Goal: Task Accomplishment & Management: Complete application form

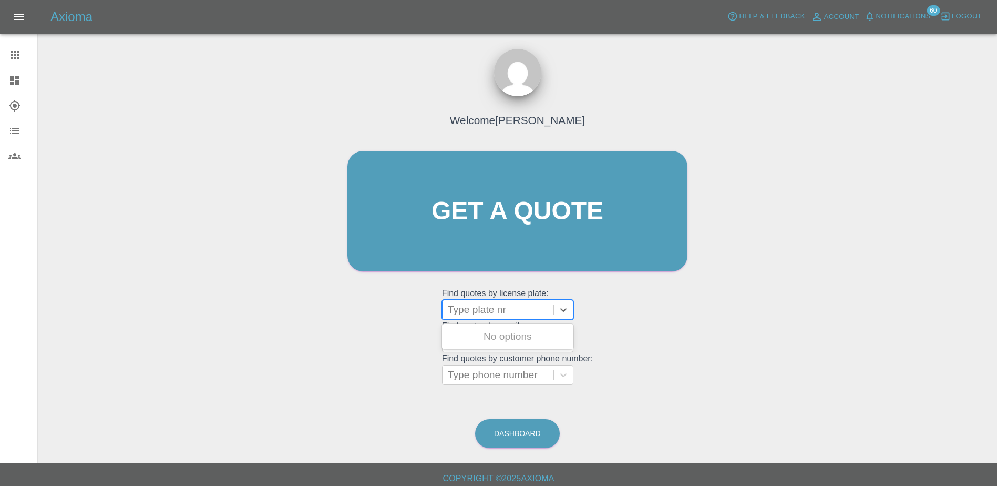
click at [499, 308] on div at bounding box center [498, 309] width 100 height 15
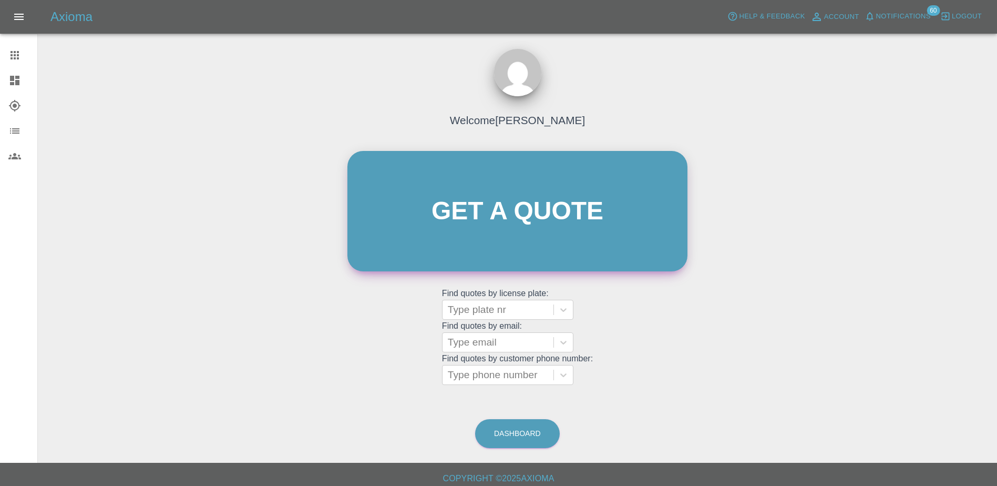
click at [466, 194] on link "Get a quote" at bounding box center [517, 211] width 340 height 120
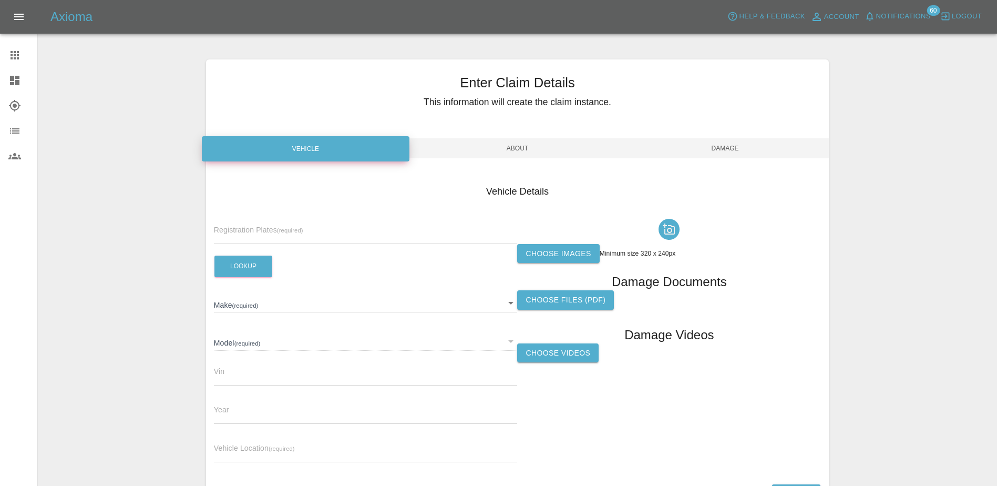
click at [306, 233] on input "text" at bounding box center [366, 236] width 304 height 15
paste input "DY75UPH"
type input "DY75UPH"
click at [252, 266] on button "Lookup" at bounding box center [243, 266] width 58 height 22
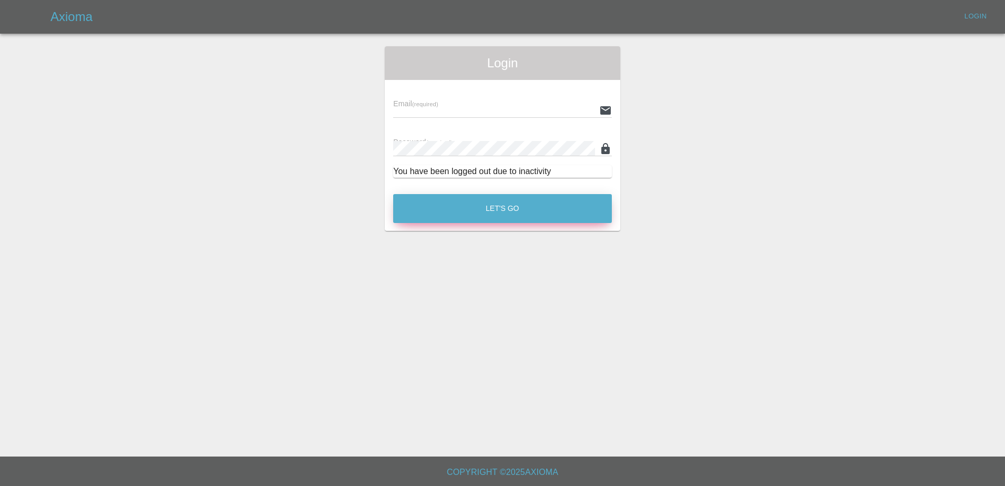
type input "[PERSON_NAME][EMAIL_ADDRESS][PERSON_NAME][DOMAIN_NAME]"
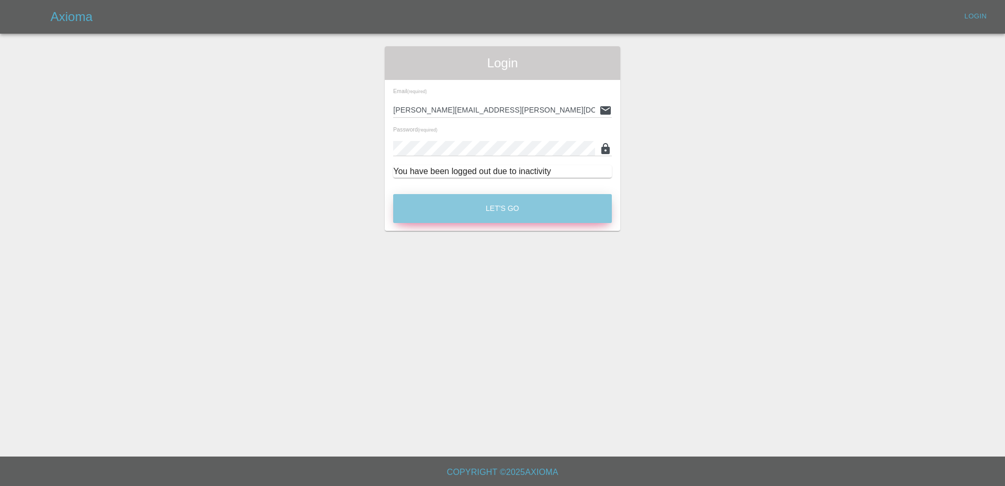
click at [480, 203] on button "Let's Go" at bounding box center [502, 208] width 219 height 29
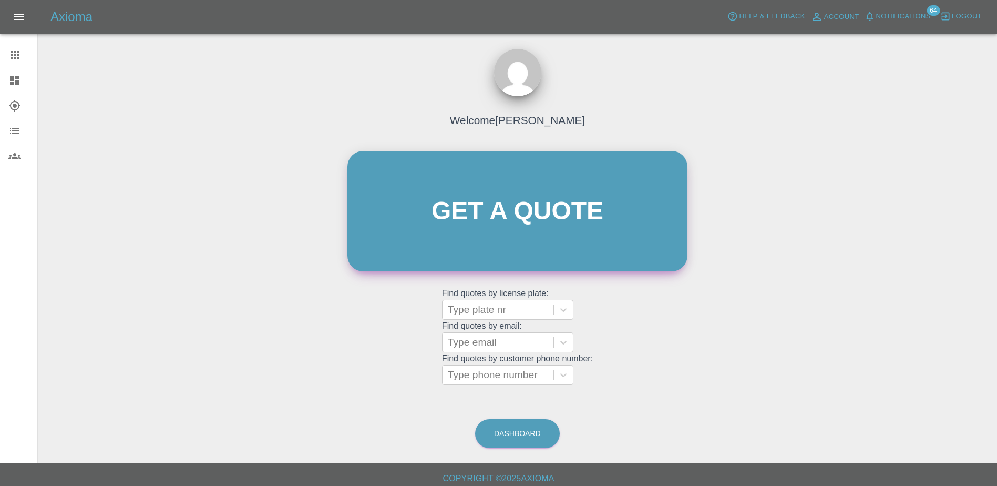
click at [463, 217] on link "Get a quote" at bounding box center [517, 211] width 340 height 120
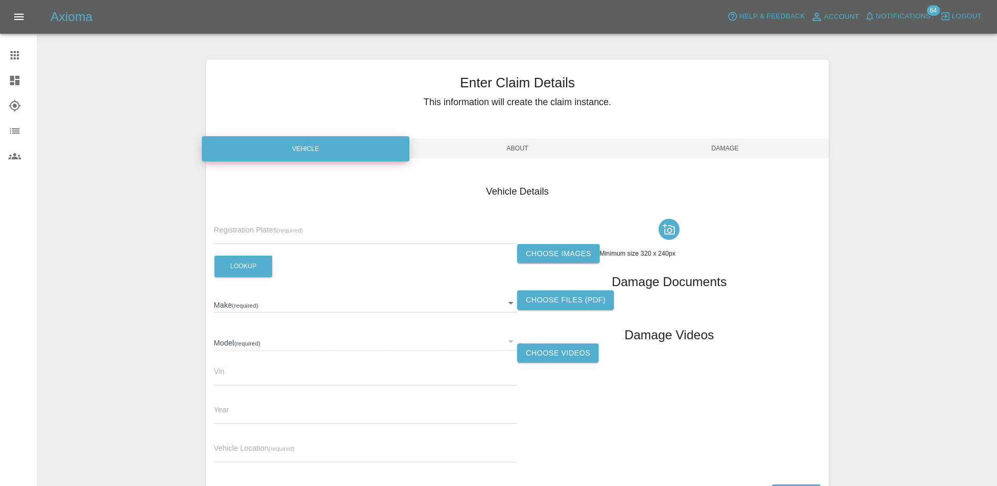
click at [333, 234] on input "text" at bounding box center [366, 236] width 304 height 15
paste input "DY75UPH"
type input "DY75UPH"
click at [231, 274] on button "Lookup" at bounding box center [243, 266] width 58 height 22
type input "FORD"
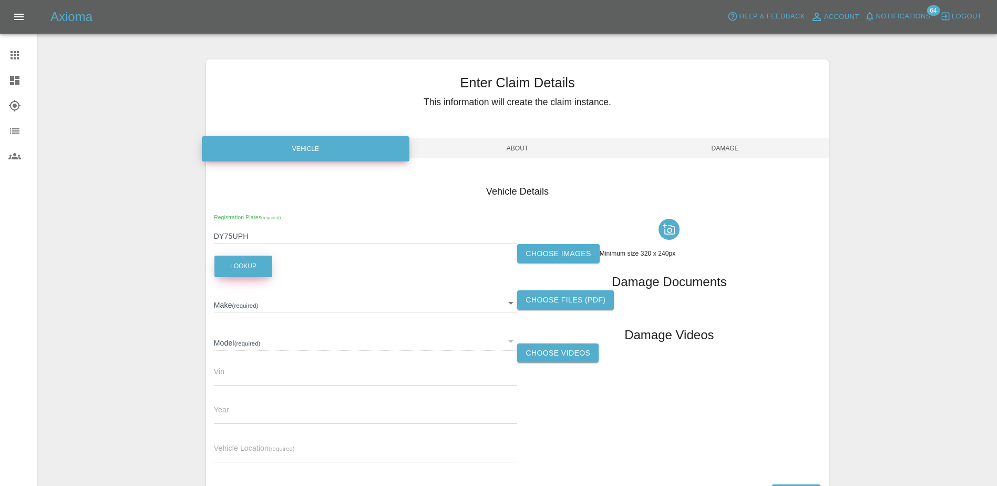
type input "EXPLORER SELECT EXTENDED RANGE"
type input "[US_VEHICLE_IDENTIFICATION_NUMBER]"
type input "2025"
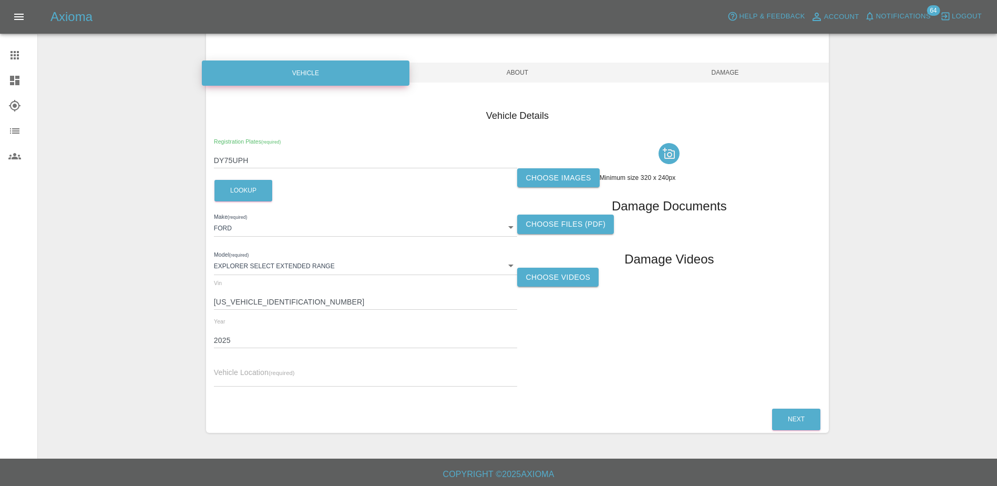
scroll to position [78, 0]
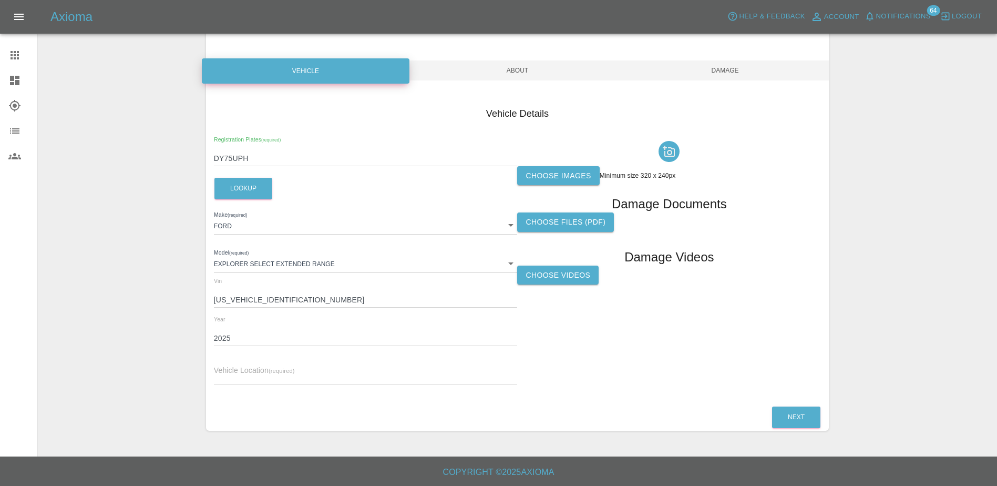
drag, startPoint x: 261, startPoint y: 368, endPoint x: 269, endPoint y: 370, distance: 8.6
click at [261, 368] on span "Vehicle Location (required)" at bounding box center [254, 370] width 81 height 8
click at [293, 373] on input "text" at bounding box center [366, 376] width 304 height 15
click at [271, 366] on span "Vehicle Location (required)" at bounding box center [254, 370] width 81 height 8
click at [270, 371] on input "text" at bounding box center [366, 376] width 304 height 15
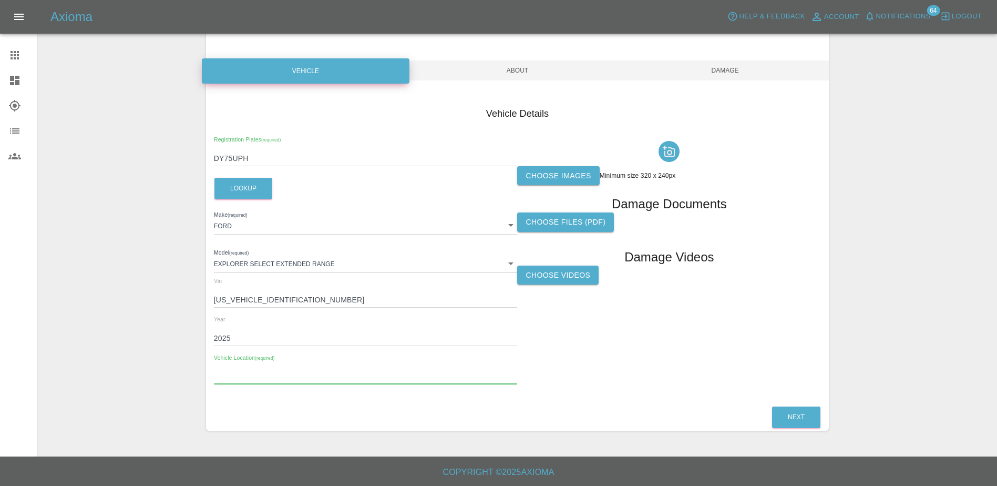
paste input "[PERSON_NAME][STREET_ADDRESS][PERSON_NAME]"
drag, startPoint x: 259, startPoint y: 374, endPoint x: 209, endPoint y: 371, distance: 50.1
click at [209, 371] on div "Vehicle Details Registration Plates (required) DY75UPH Lookup Make (required) […" at bounding box center [517, 247] width 623 height 313
type input "[STREET_ADDRESS]"
click at [547, 182] on label "Choose images" at bounding box center [558, 175] width 82 height 19
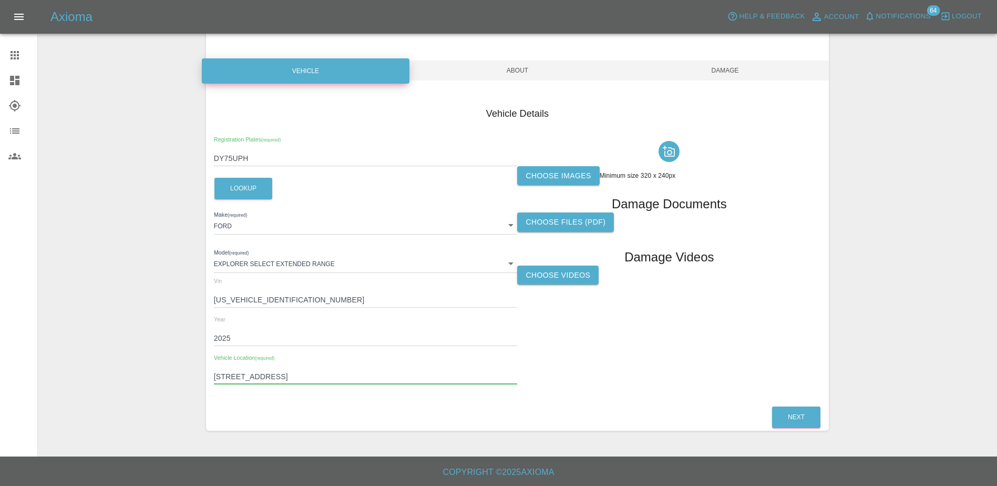
click at [0, 0] on input "Choose images" at bounding box center [0, 0] width 0 height 0
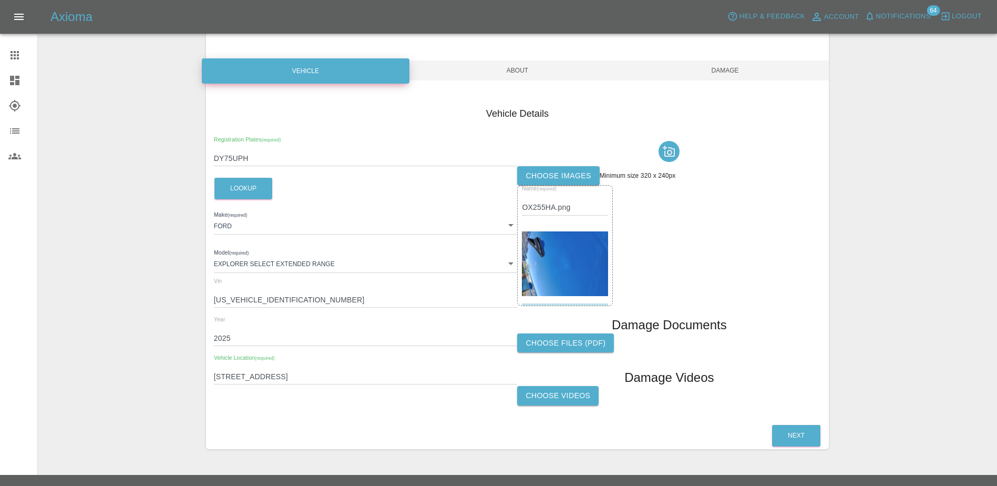
scroll to position [96, 0]
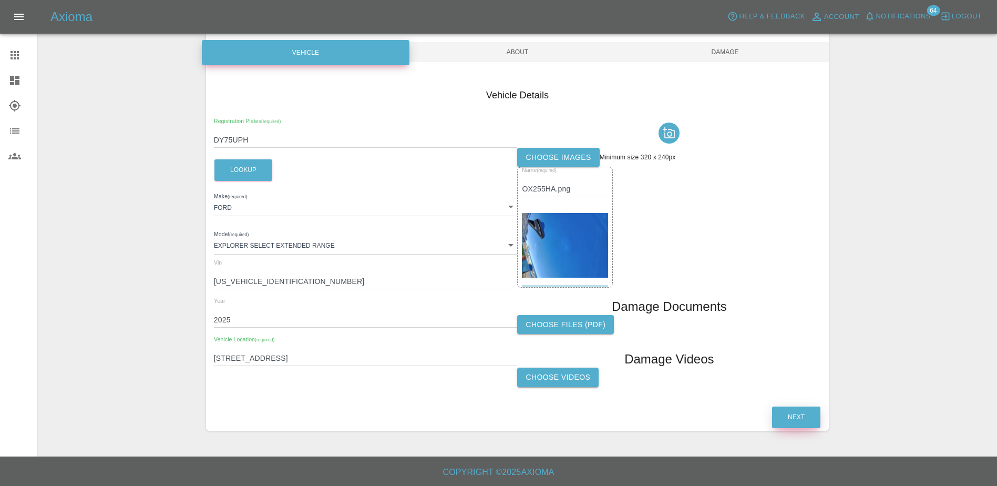
click at [804, 408] on button "Next" at bounding box center [796, 417] width 48 height 22
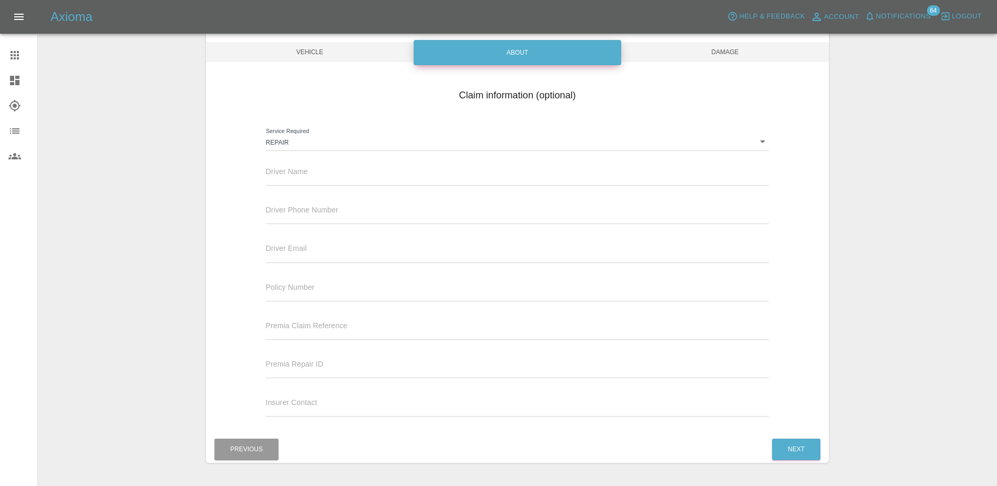
click at [308, 171] on input "text" at bounding box center [518, 177] width 504 height 15
paste input "[PERSON_NAME][STREET_ADDRESS][PERSON_NAME]"
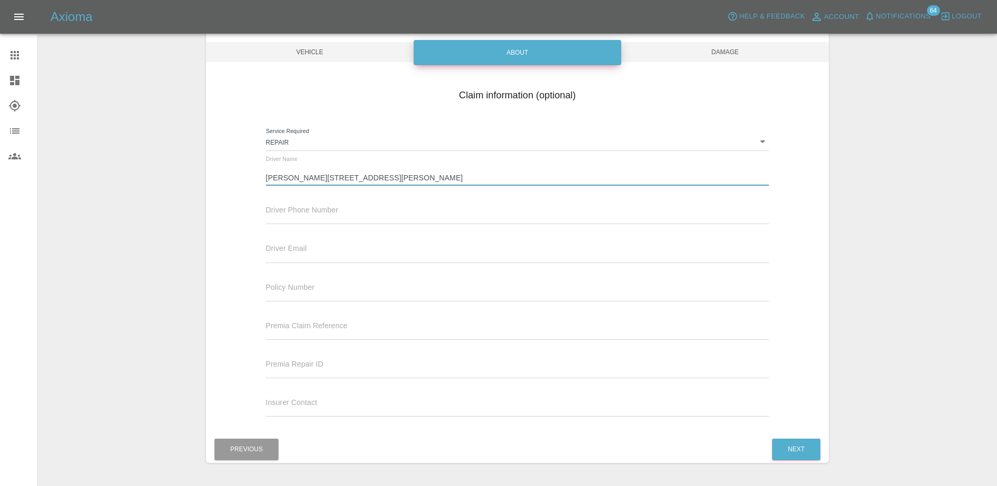
drag, startPoint x: 381, startPoint y: 173, endPoint x: 308, endPoint y: 173, distance: 73.6
click at [308, 173] on input "[PERSON_NAME][STREET_ADDRESS][PERSON_NAME]" at bounding box center [518, 177] width 504 height 15
type input "[PERSON_NAME]"
click at [304, 201] on div "Driver Phone Number" at bounding box center [518, 208] width 504 height 29
click at [303, 213] on input "text" at bounding box center [518, 216] width 504 height 15
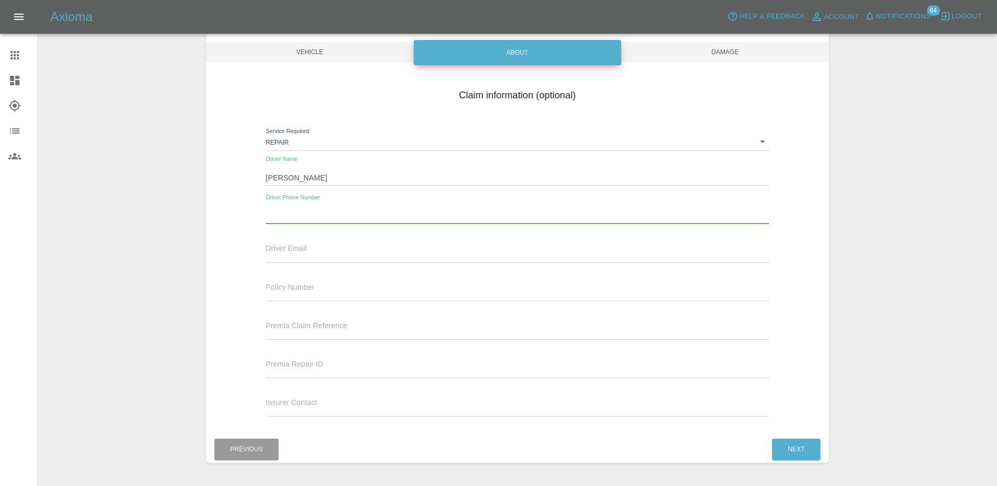
click at [304, 218] on input "text" at bounding box center [518, 216] width 504 height 15
paste input "447730570565"
type input "447730570565"
click at [303, 245] on span "Driver Email" at bounding box center [286, 248] width 41 height 8
drag, startPoint x: 339, startPoint y: 255, endPoint x: 351, endPoint y: 257, distance: 12.2
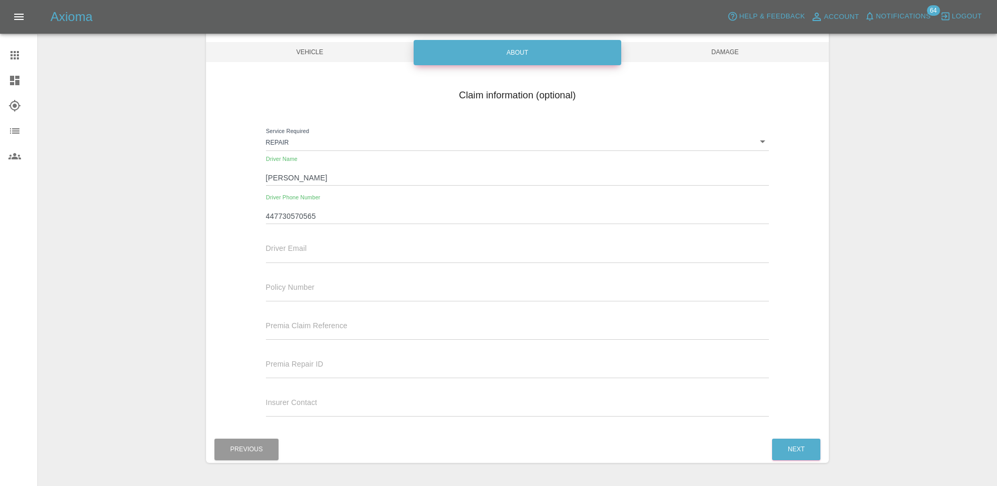
click at [339, 255] on input "text" at bounding box center [518, 254] width 504 height 15
click at [335, 251] on input "text" at bounding box center [518, 254] width 504 height 15
paste input "[EMAIL_ADDRESS][DOMAIN_NAME]"
type input "[EMAIL_ADDRESS][DOMAIN_NAME]"
click at [813, 274] on div "Claim information (optional) Service Required Repair repair Driver Name [PERSON…" at bounding box center [517, 254] width 623 height 342
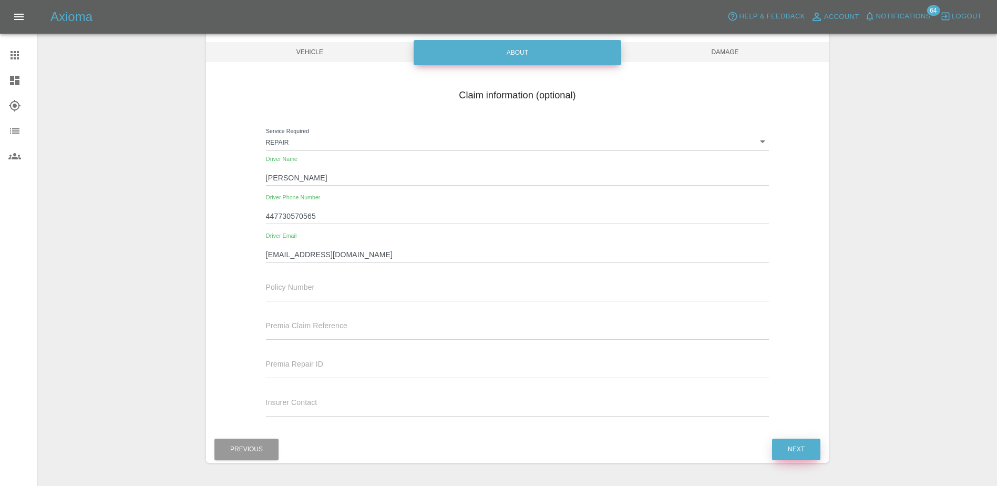
click at [801, 443] on button "Next" at bounding box center [796, 449] width 48 height 22
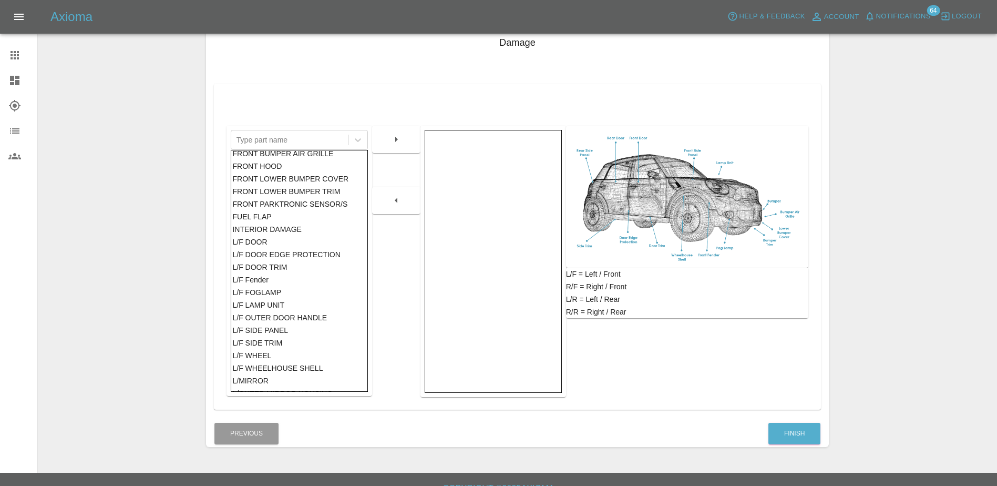
scroll to position [0, 0]
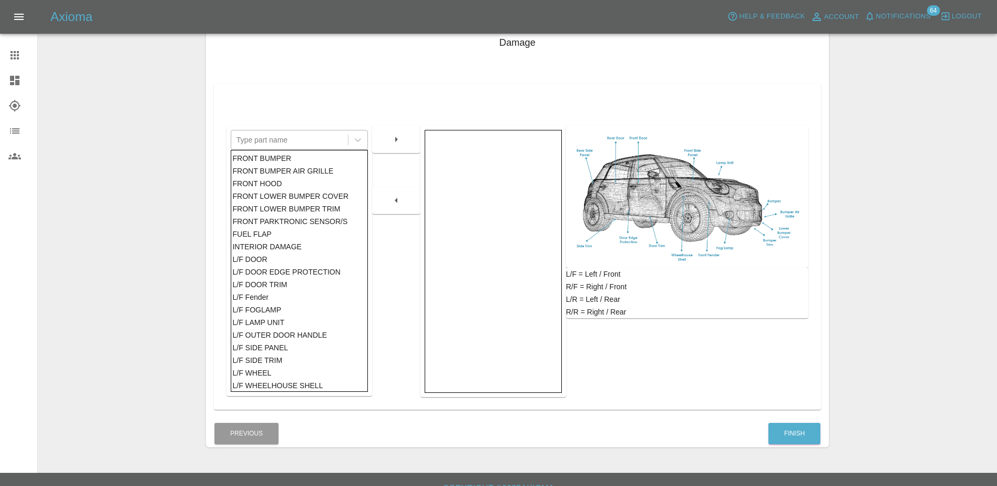
click at [268, 141] on div at bounding box center [290, 139] width 106 height 15
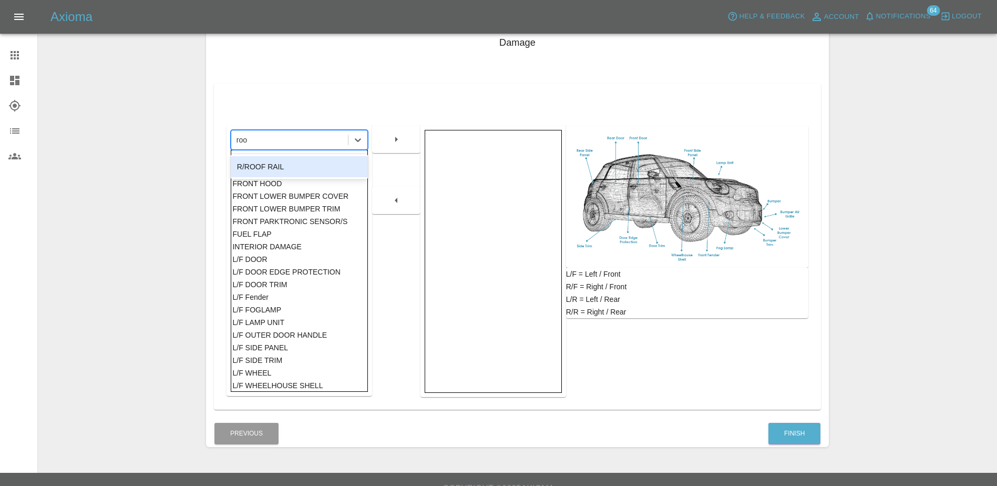
type input "roo"
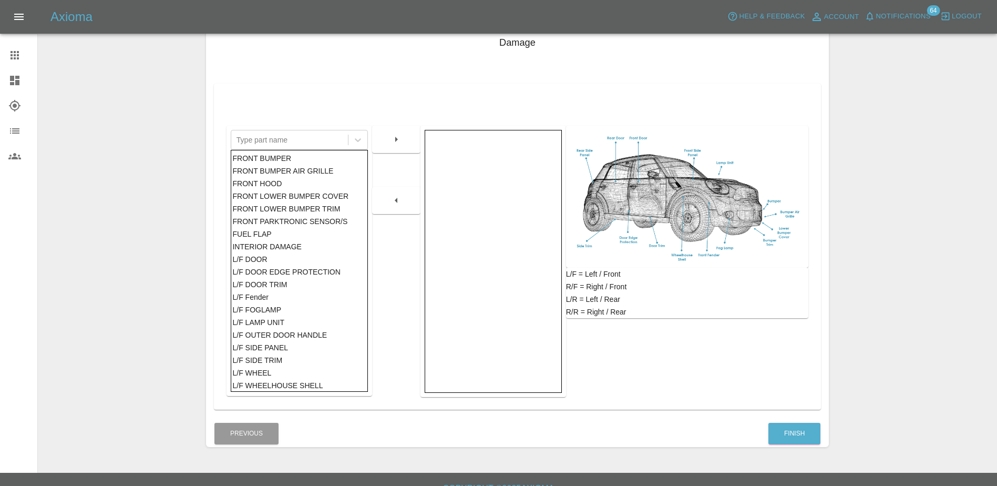
click at [419, 270] on div at bounding box center [396, 244] width 48 height 305
click at [279, 141] on div at bounding box center [290, 139] width 106 height 15
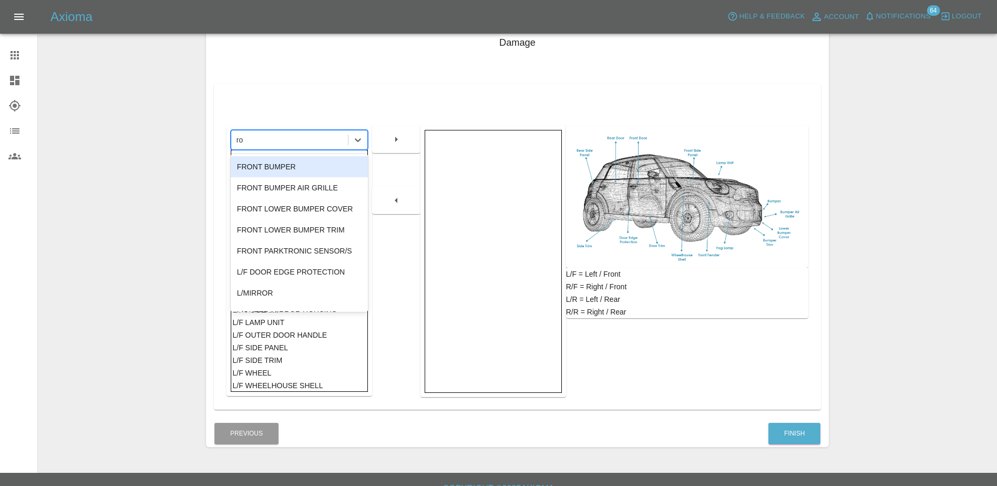
type input "roo"
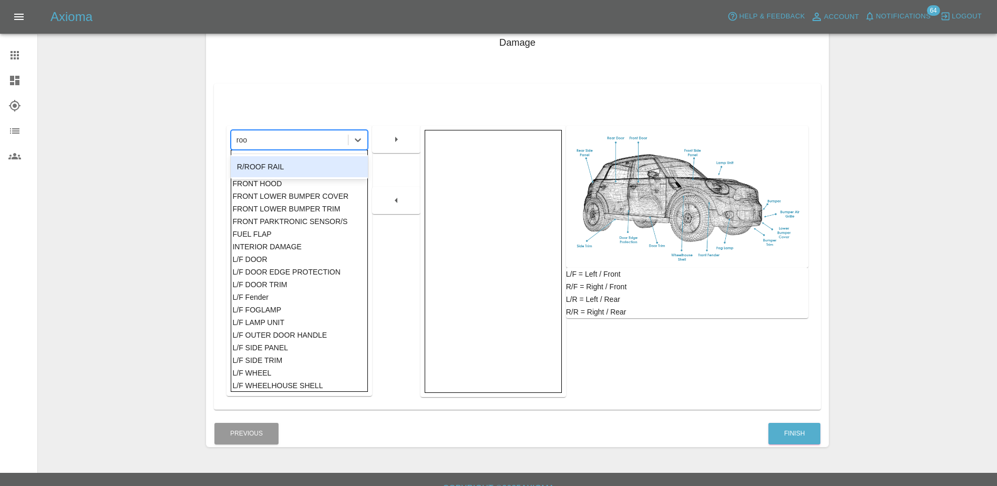
click at [279, 163] on div "R/ROOF RAIL" at bounding box center [299, 166] width 137 height 21
click at [659, 342] on div "L/F = Left / Front R/F = Right / Front L/R = Left / Rear R/R = Right / Rear" at bounding box center [687, 244] width 242 height 305
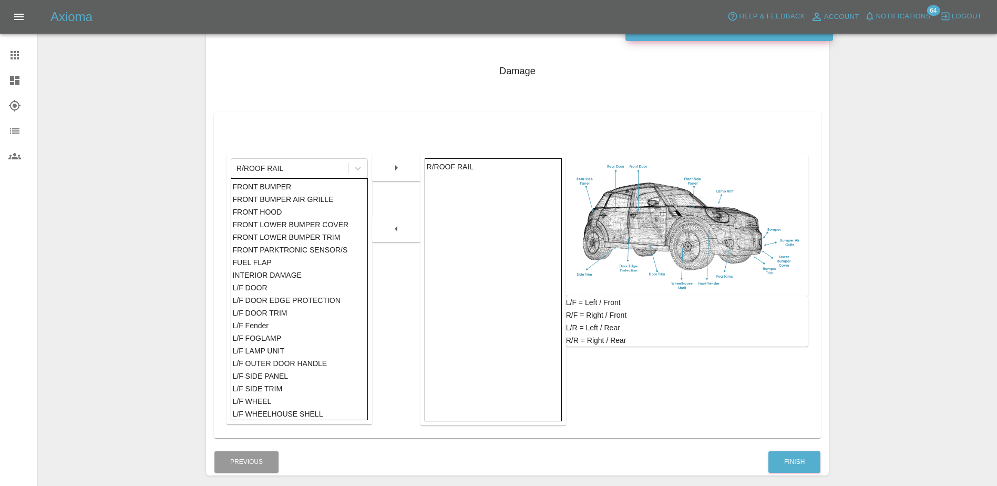
scroll to position [165, 0]
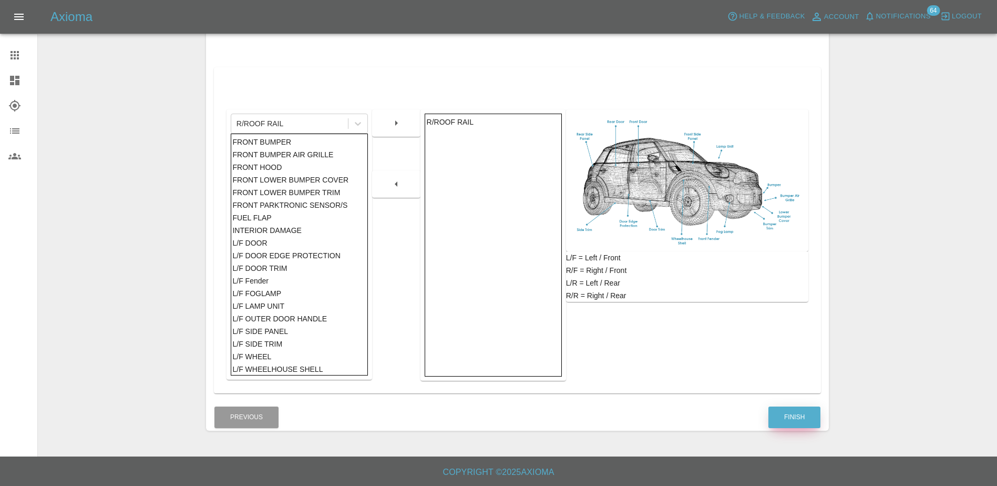
click at [797, 408] on button "Finish" at bounding box center [795, 417] width 52 height 22
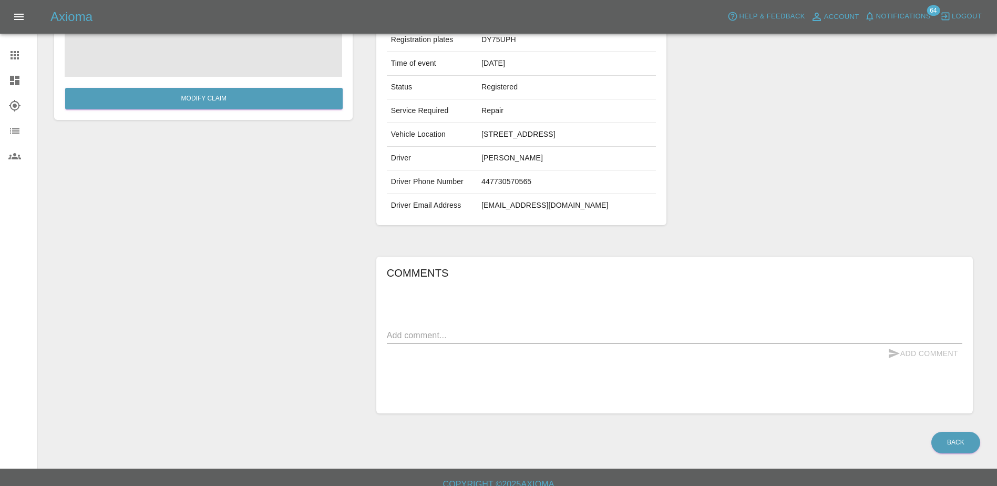
scroll to position [158, 0]
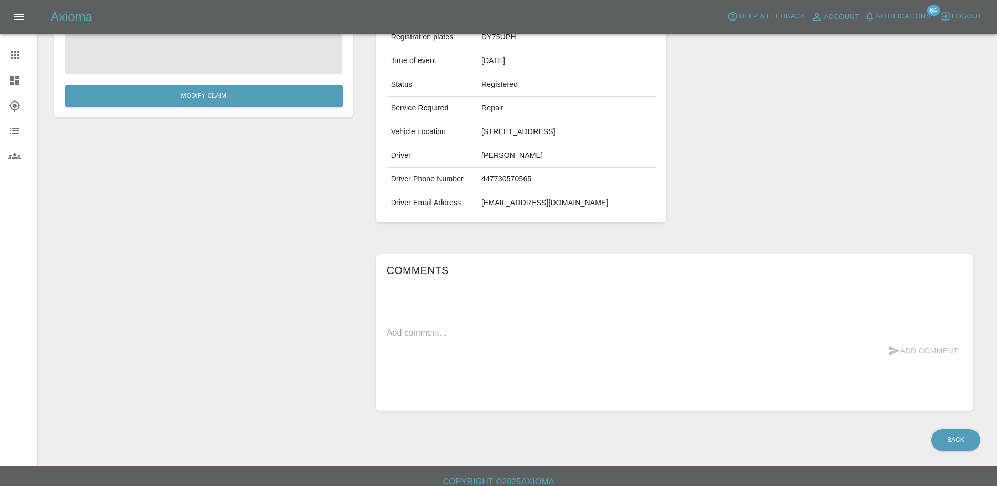
click at [538, 318] on div "Comments x Add Comment" at bounding box center [675, 332] width 576 height 141
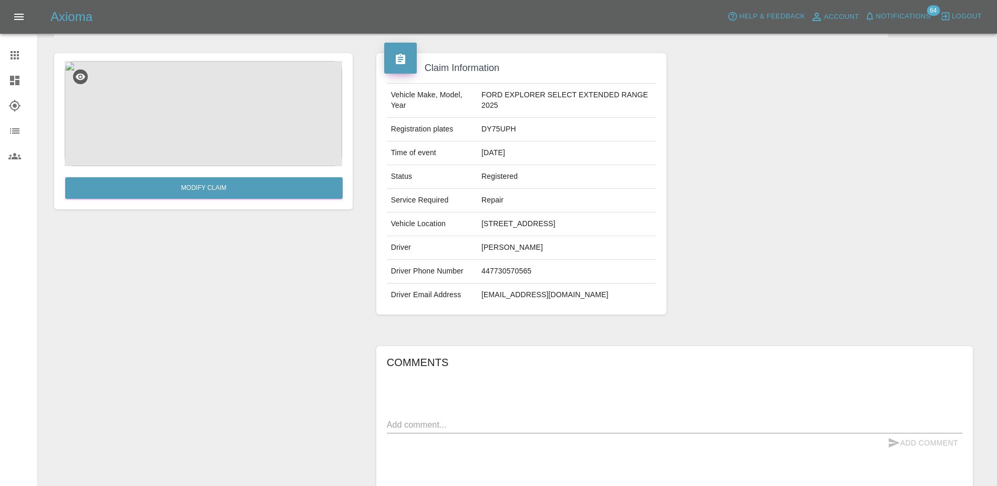
scroll to position [0, 0]
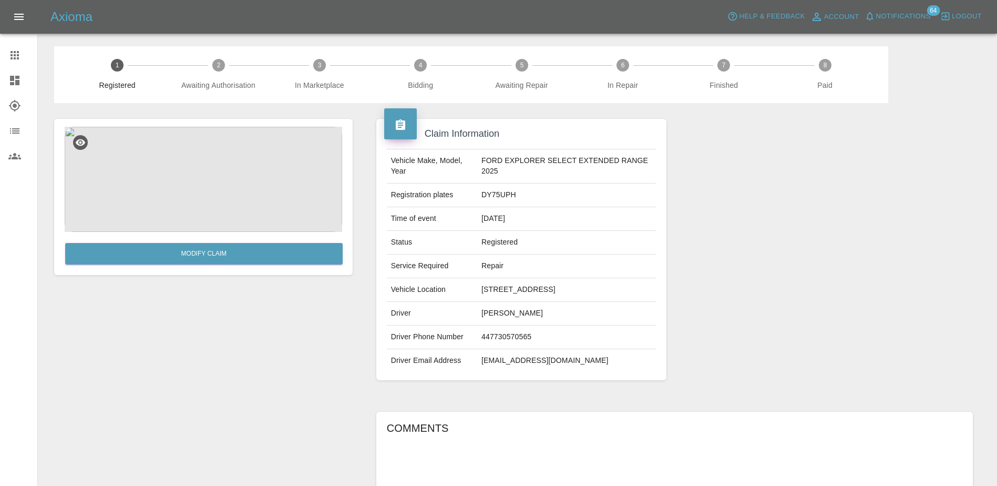
click at [19, 52] on icon at bounding box center [14, 55] width 13 height 13
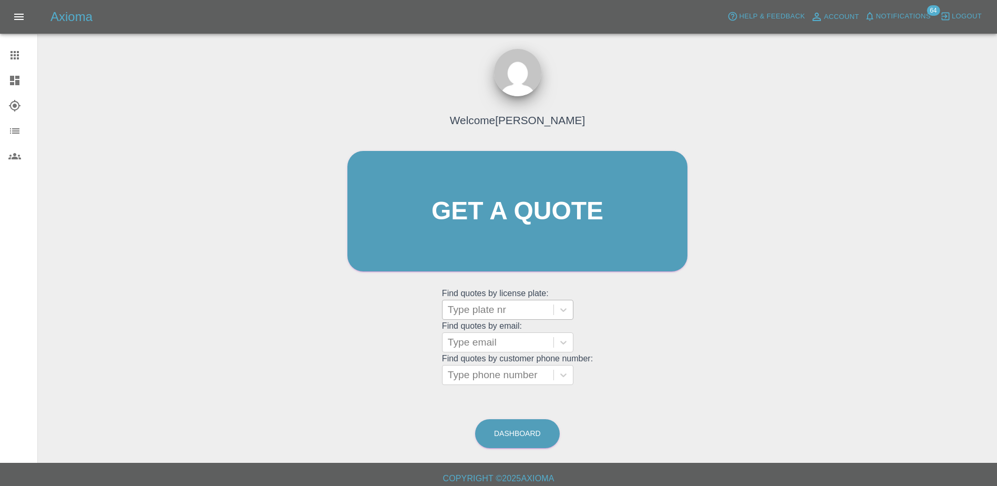
drag, startPoint x: 504, startPoint y: 297, endPoint x: 502, endPoint y: 304, distance: 7.5
click at [504, 297] on grid "Find quotes by license plate: Type plate nr" at bounding box center [517, 304] width 151 height 31
click at [501, 308] on div at bounding box center [498, 309] width 100 height 15
click at [510, 307] on div at bounding box center [498, 309] width 100 height 15
paste input "DY75UPH"
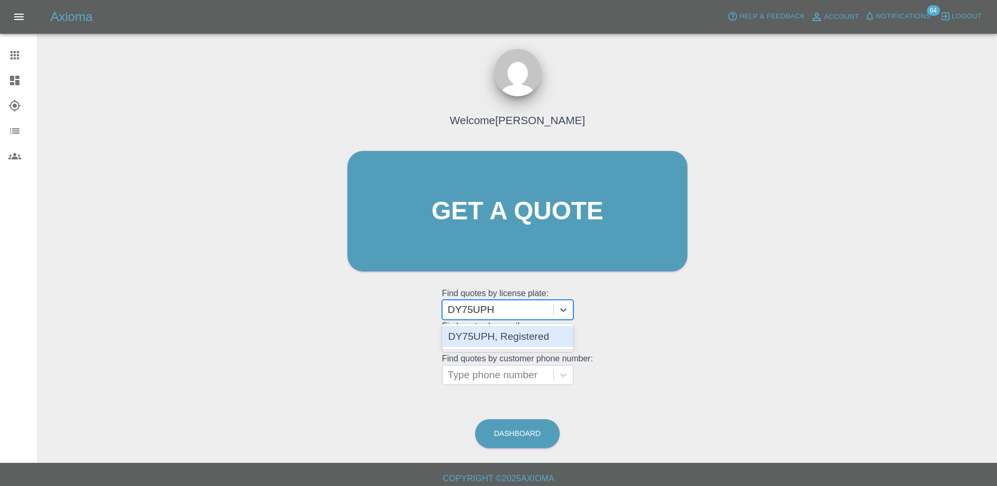
type input "DY75UPH"
click at [487, 317] on div "Type plate nr" at bounding box center [498, 309] width 111 height 19
paste input "DT25 VGG"
type input "DT25 VGG"
click at [500, 334] on div "DT25 VGG, Bidding" at bounding box center [507, 336] width 131 height 21
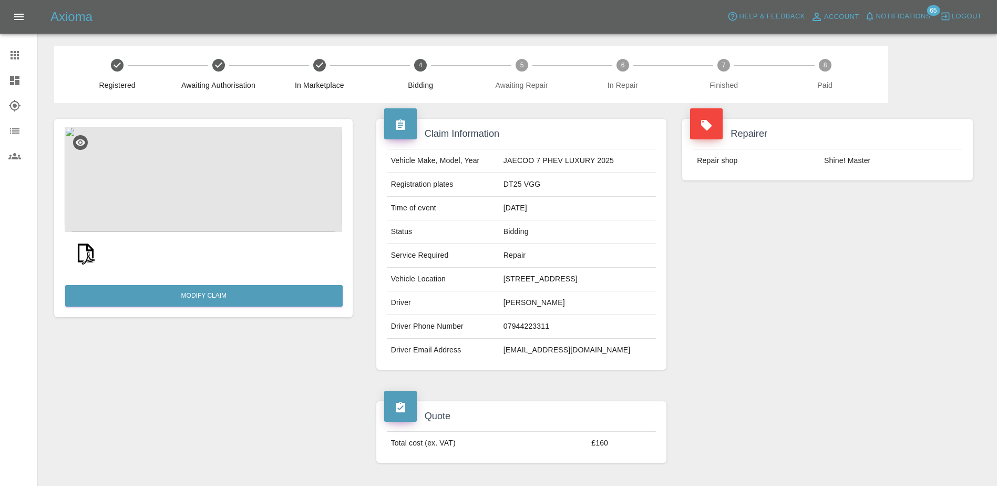
click at [25, 43] on nav "Claims Dashboard Explorer Organization Users" at bounding box center [18, 105] width 37 height 135
click at [26, 50] on div at bounding box center [22, 55] width 29 height 13
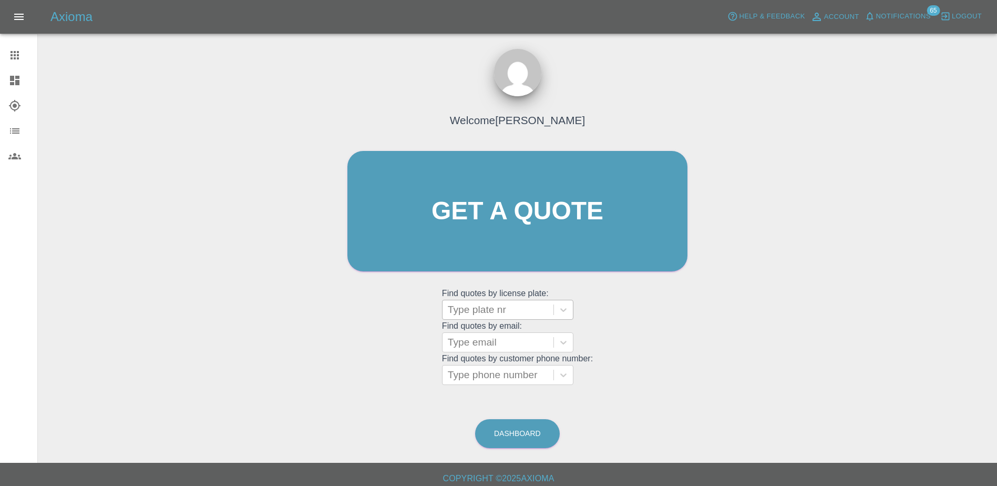
click at [511, 300] on div "Type plate nr" at bounding box center [507, 310] width 131 height 20
paste input "DT25 VGG"
type input "DT25 VGG"
click at [503, 331] on div "DT25 VGG, Bidding" at bounding box center [507, 336] width 131 height 21
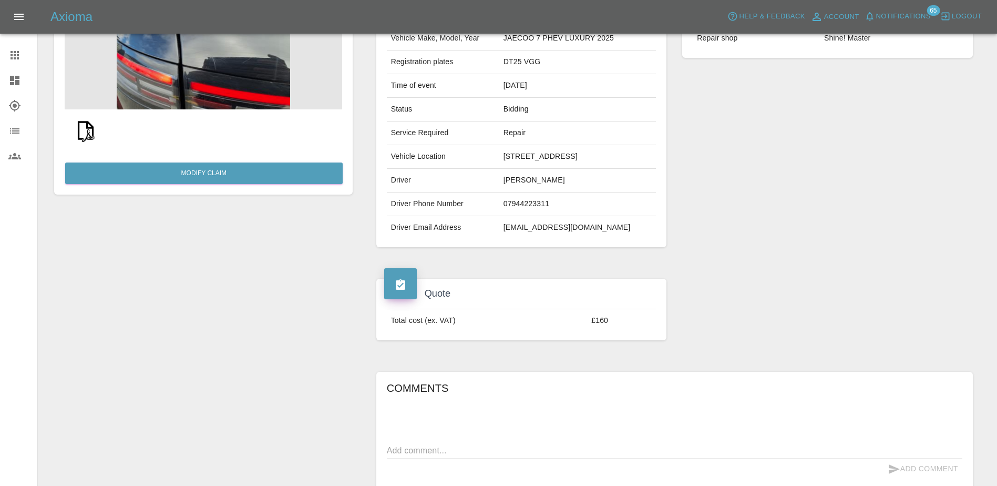
scroll to position [53, 0]
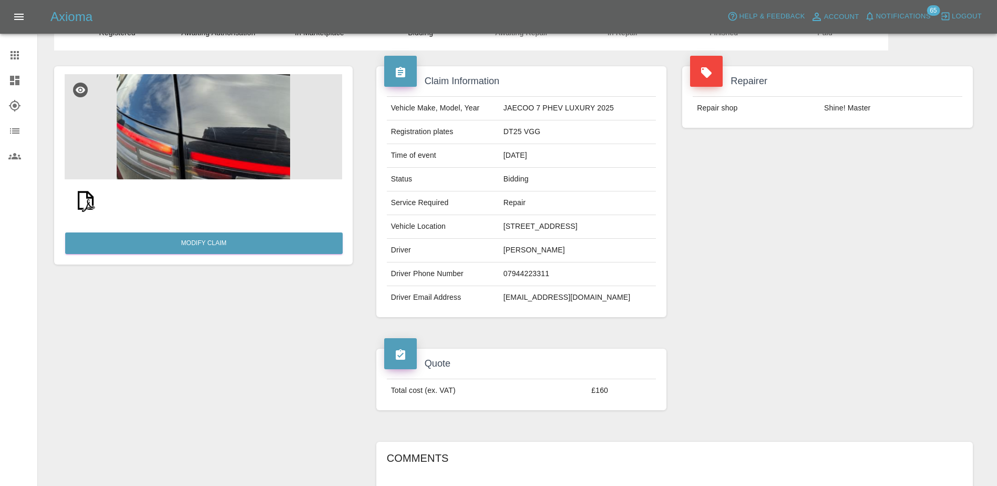
drag, startPoint x: 15, startPoint y: 58, endPoint x: 33, endPoint y: 64, distance: 18.3
click at [15, 58] on icon at bounding box center [15, 55] width 8 height 8
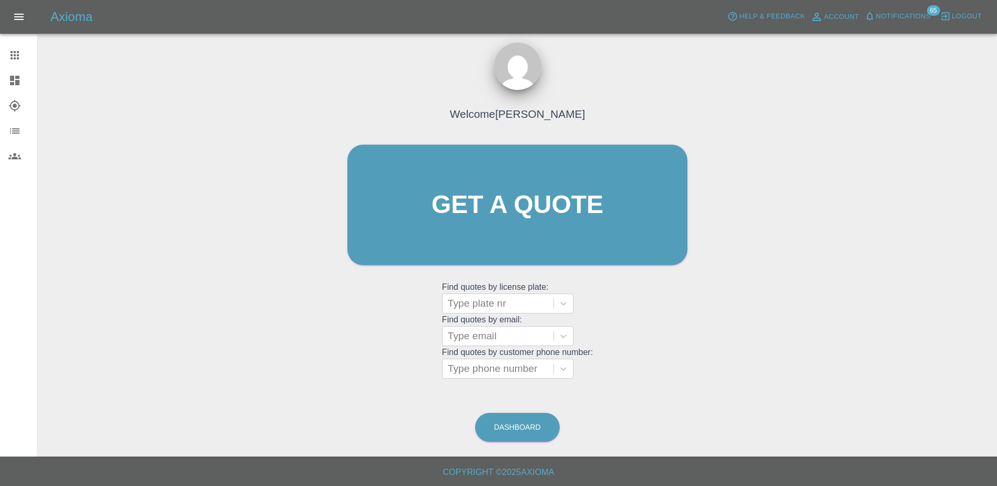
scroll to position [6, 0]
click at [489, 308] on div at bounding box center [498, 303] width 100 height 15
paste input "DN25ORX"
type input "DN25ORX"
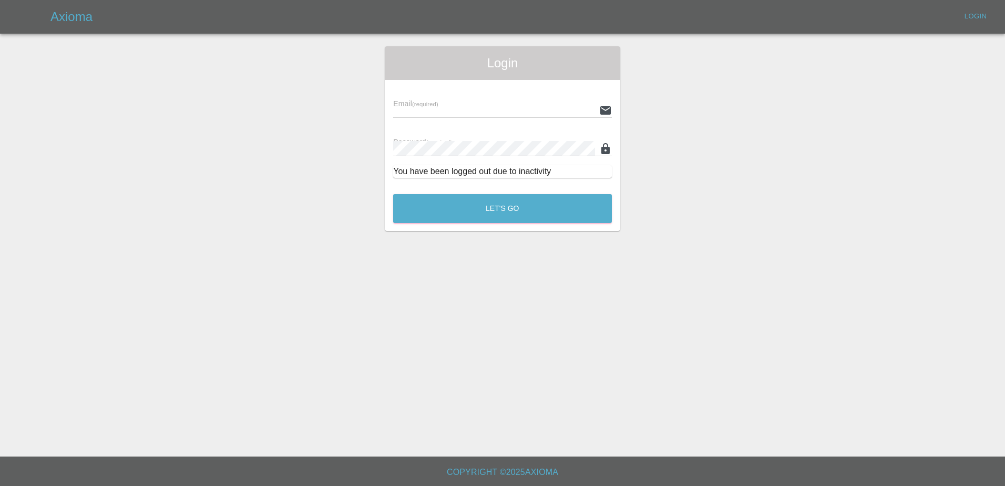
type input "[PERSON_NAME][EMAIL_ADDRESS][PERSON_NAME][DOMAIN_NAME]"
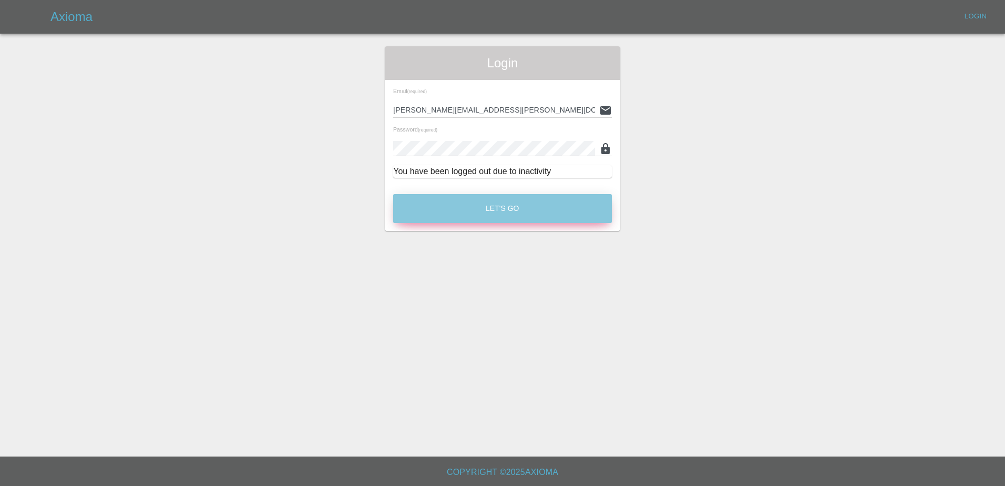
click at [488, 216] on button "Let's Go" at bounding box center [502, 208] width 219 height 29
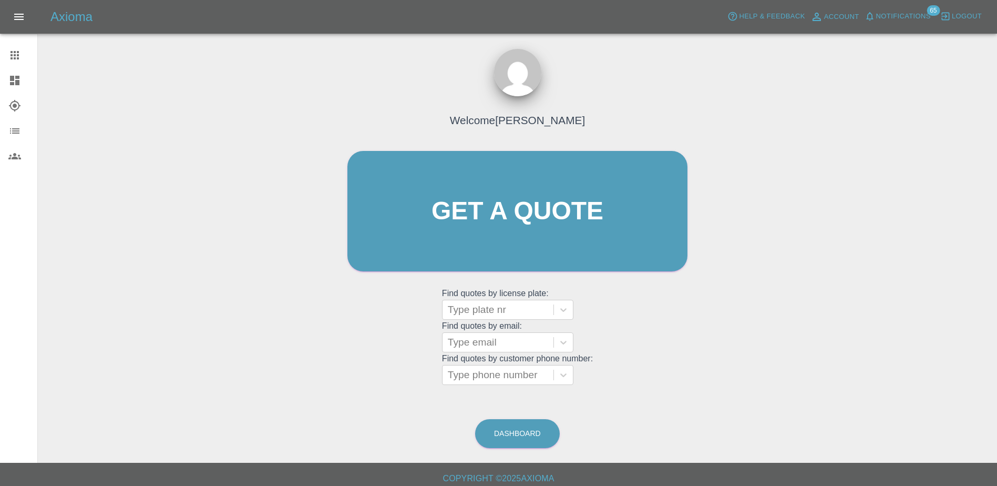
click at [484, 321] on grid "Find quotes by email: Type email" at bounding box center [517, 336] width 151 height 31
click at [485, 314] on div at bounding box center [498, 309] width 100 height 15
paste input "DN25ORX"
type input "DN25ORX"
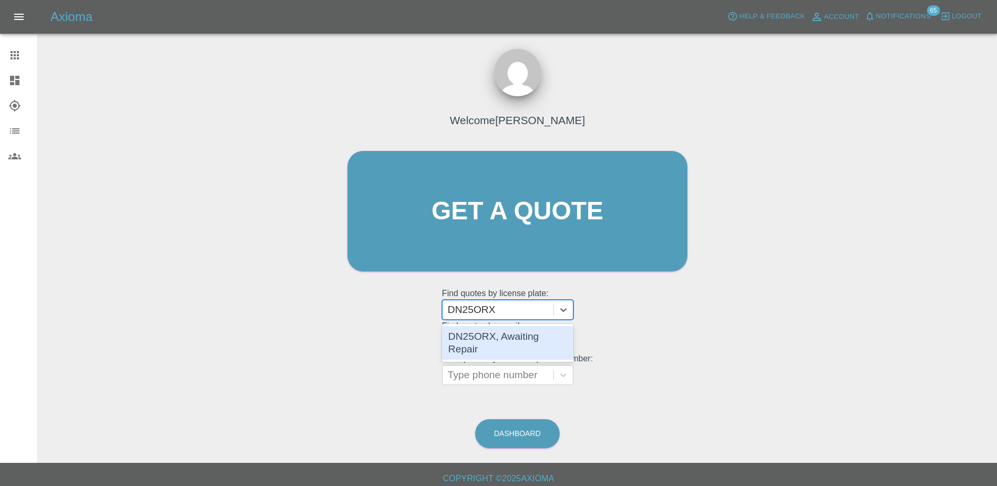
click at [514, 336] on div "DN25ORX, Awaiting Repair" at bounding box center [507, 343] width 131 height 34
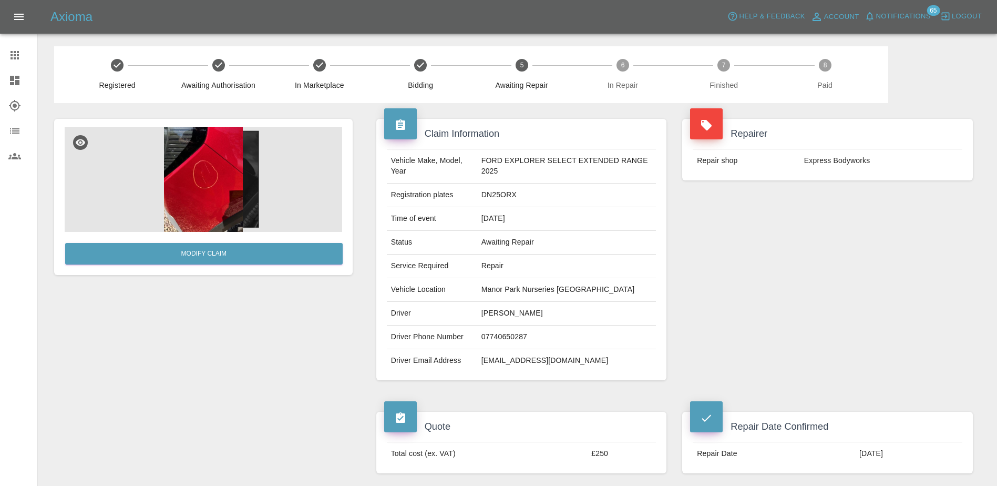
click at [22, 57] on div at bounding box center [22, 55] width 29 height 13
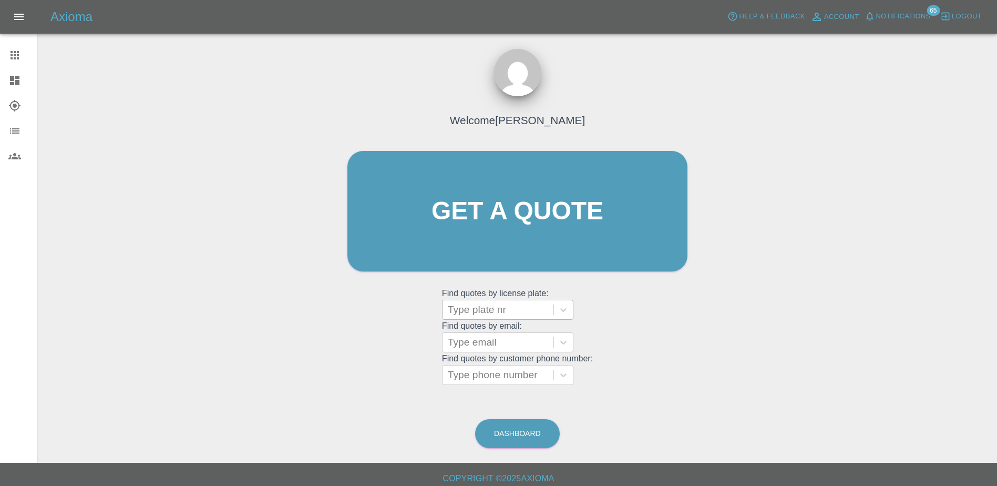
click at [504, 302] on div at bounding box center [498, 309] width 100 height 15
paste input "DT25WDS"
type input "DT25WDS"
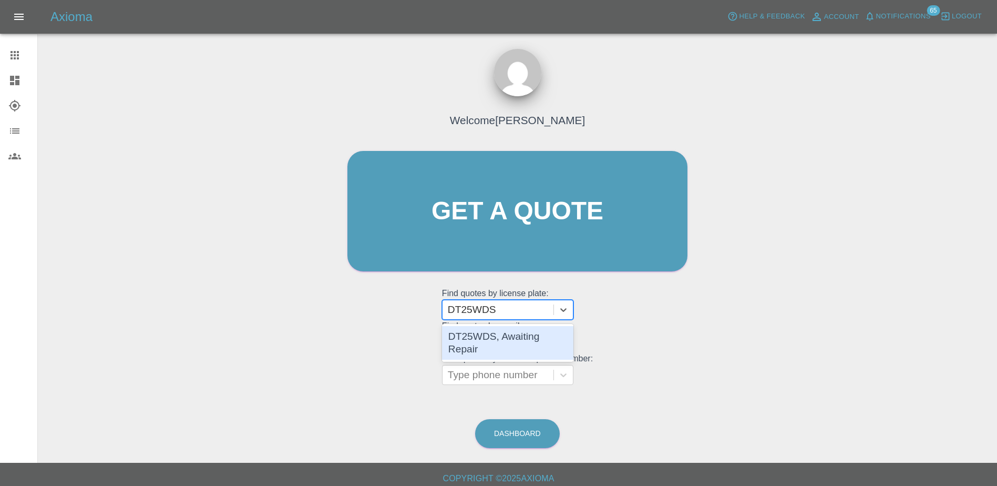
click at [508, 331] on div "DT25WDS, Awaiting Repair" at bounding box center [507, 343] width 131 height 34
